Goal: Navigation & Orientation: Find specific page/section

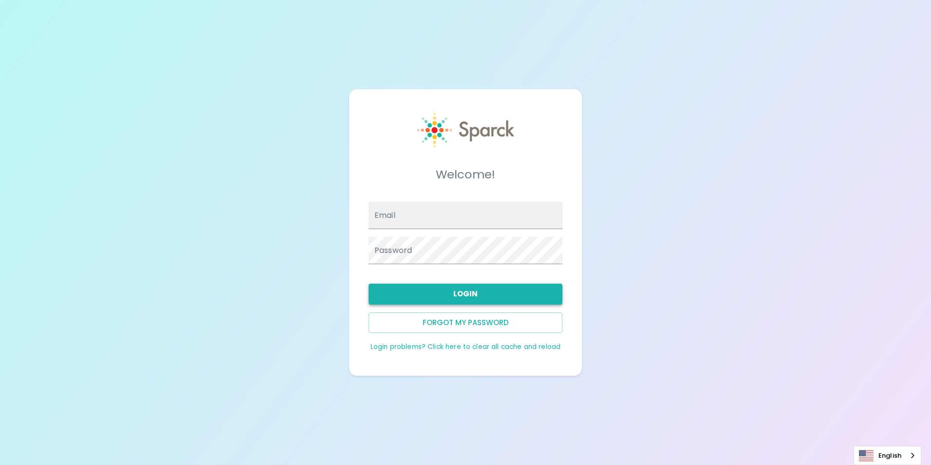
type input "[EMAIL_ADDRESS][DOMAIN_NAME]"
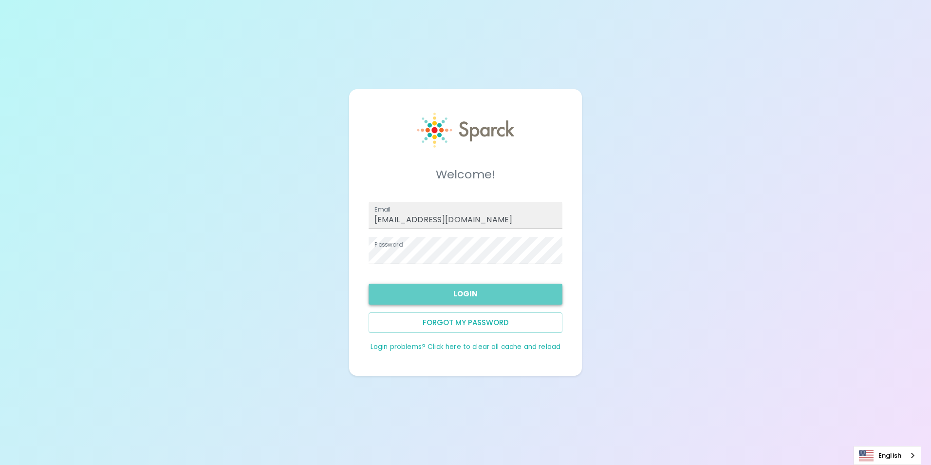
click at [440, 302] on button "Login" at bounding box center [466, 293] width 194 height 20
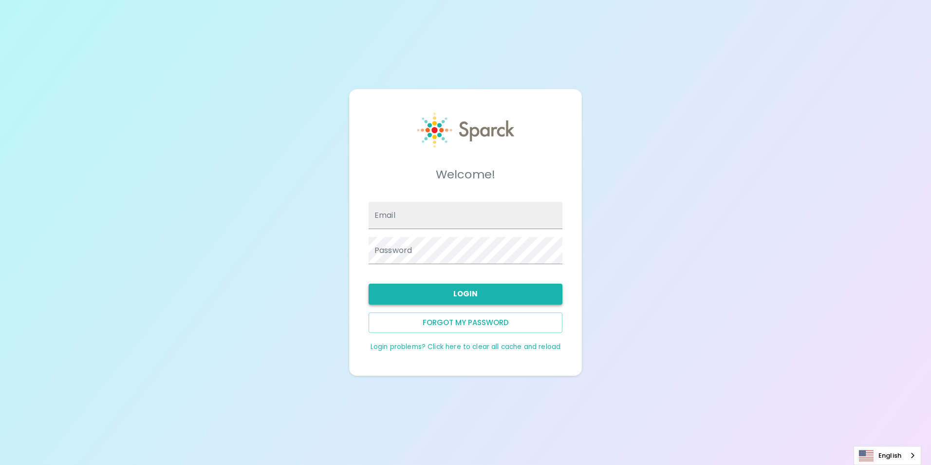
type input "[EMAIL_ADDRESS][DOMAIN_NAME]"
click at [505, 289] on button "Login" at bounding box center [466, 293] width 194 height 20
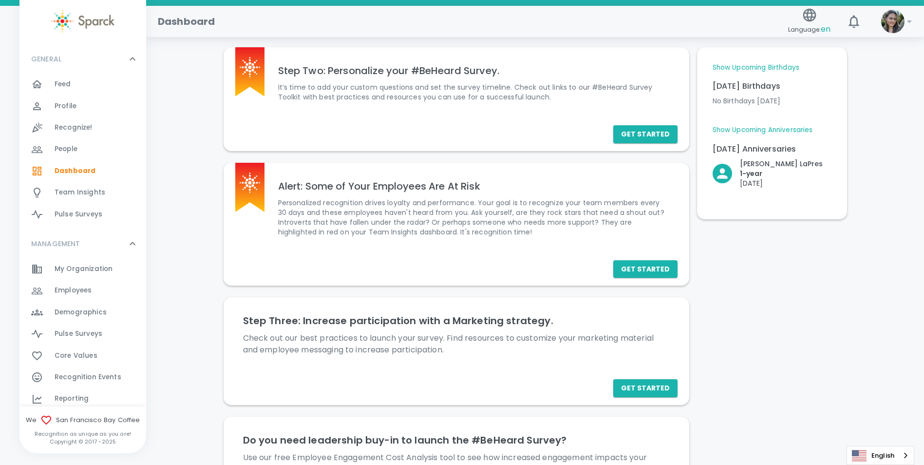
scroll to position [49, 0]
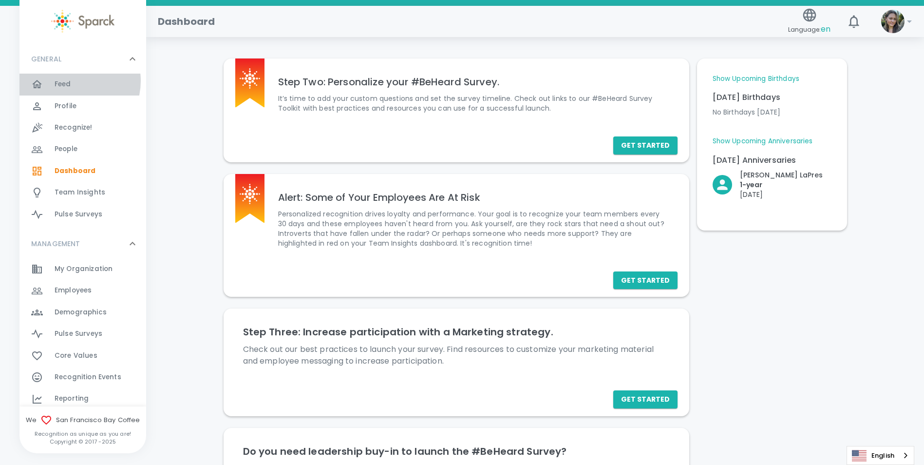
click at [72, 81] on div "Feed 0" at bounding box center [101, 84] width 92 height 14
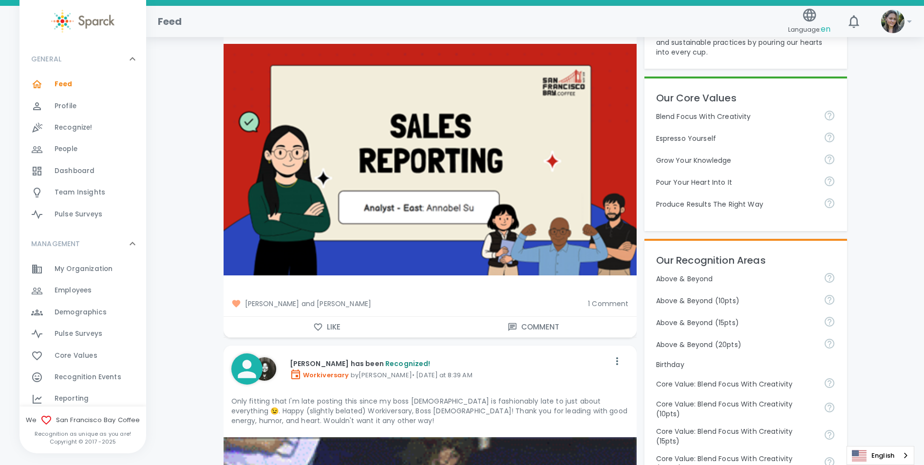
scroll to position [243, 0]
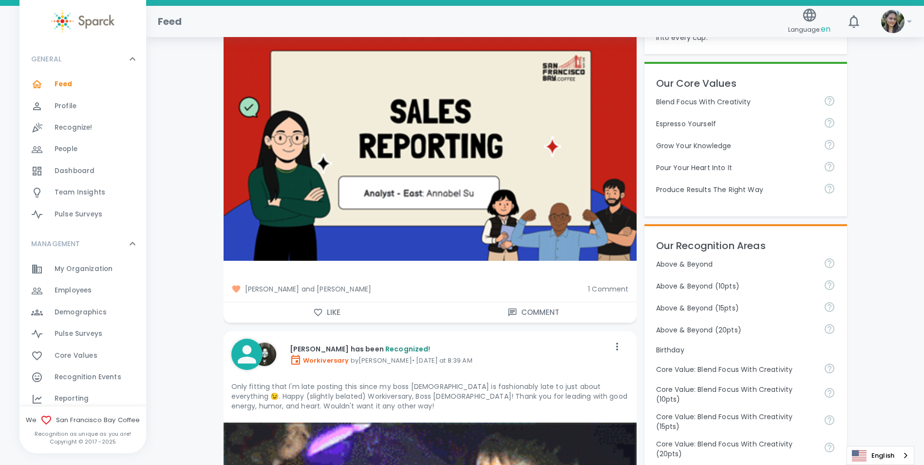
click at [349, 310] on button "Like" at bounding box center [327, 312] width 206 height 20
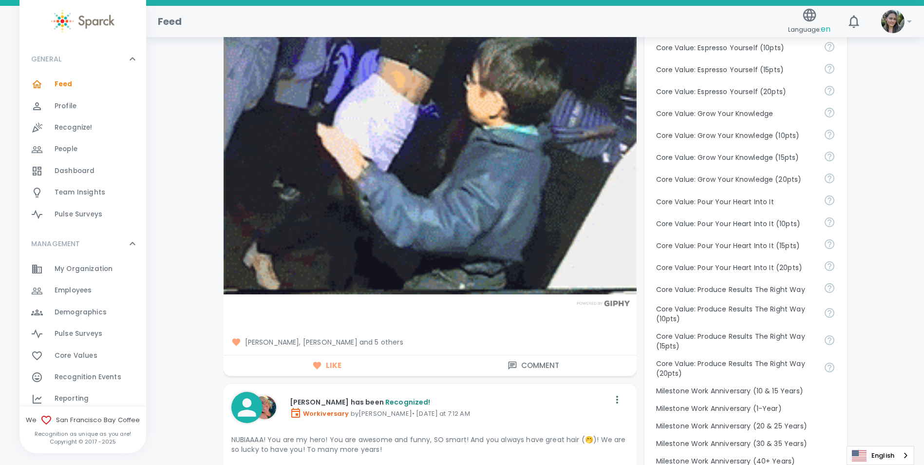
scroll to position [0, 0]
